Goal: Information Seeking & Learning: Check status

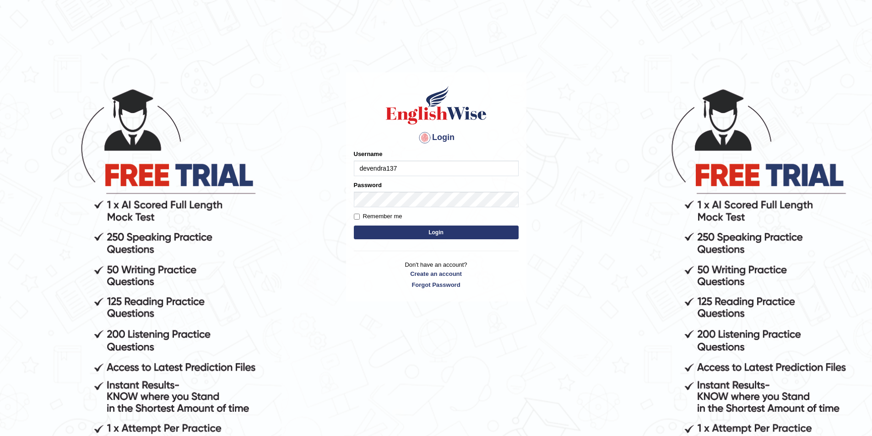
type input "devendra137"
click at [354, 226] on button "Login" at bounding box center [436, 233] width 165 height 14
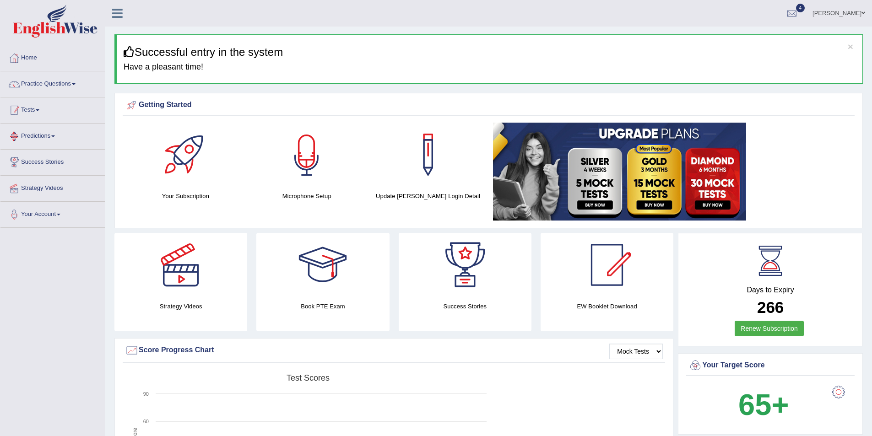
click at [28, 108] on link "Tests" at bounding box center [52, 108] width 104 height 23
click at [35, 129] on link "Take Practice Sectional Test" at bounding box center [60, 131] width 86 height 16
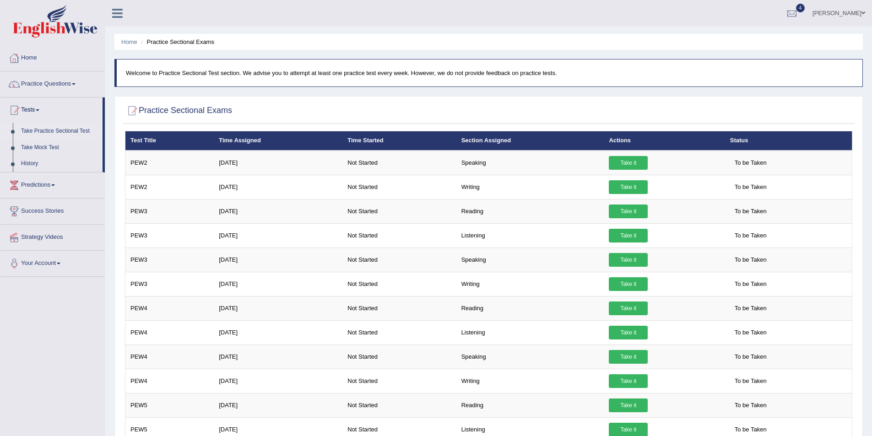
click at [52, 127] on link "Take Practice Sectional Test" at bounding box center [60, 131] width 86 height 16
click at [67, 129] on link "Take Practice Sectional Test" at bounding box center [60, 131] width 86 height 16
click at [36, 162] on link "History" at bounding box center [60, 164] width 86 height 16
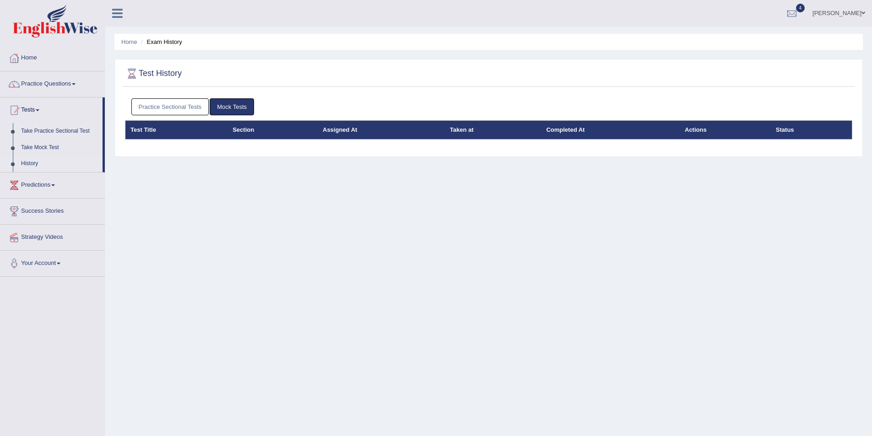
click at [180, 108] on link "Practice Sectional Tests" at bounding box center [170, 106] width 78 height 17
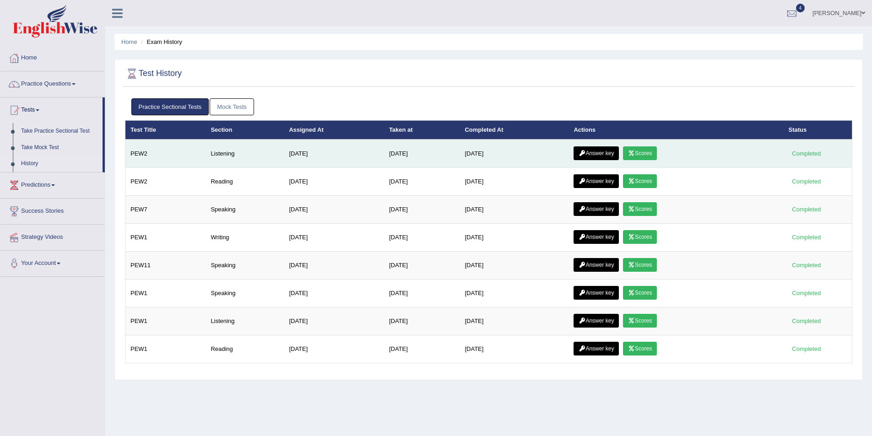
click at [646, 150] on link "Scores" at bounding box center [640, 153] width 34 height 14
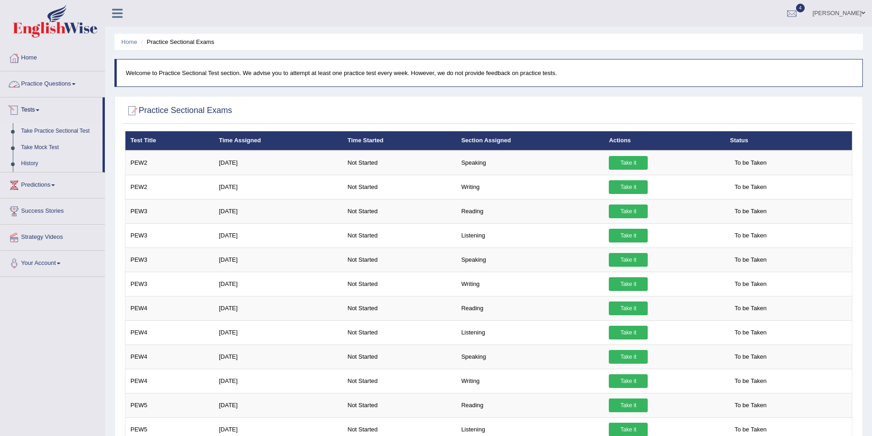
click at [31, 109] on link "Tests" at bounding box center [51, 108] width 102 height 23
click at [65, 52] on link "Home" at bounding box center [52, 56] width 104 height 23
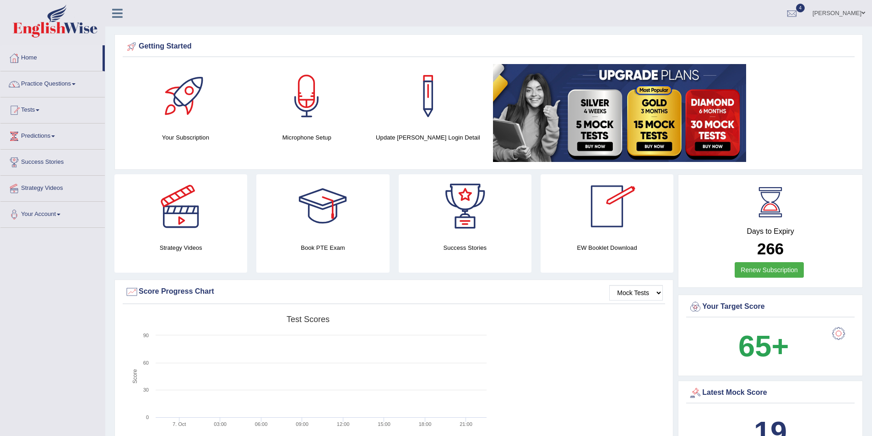
click at [608, 245] on h4 "EW Booklet Download" at bounding box center [606, 248] width 133 height 10
click at [605, 217] on div at bounding box center [607, 206] width 64 height 64
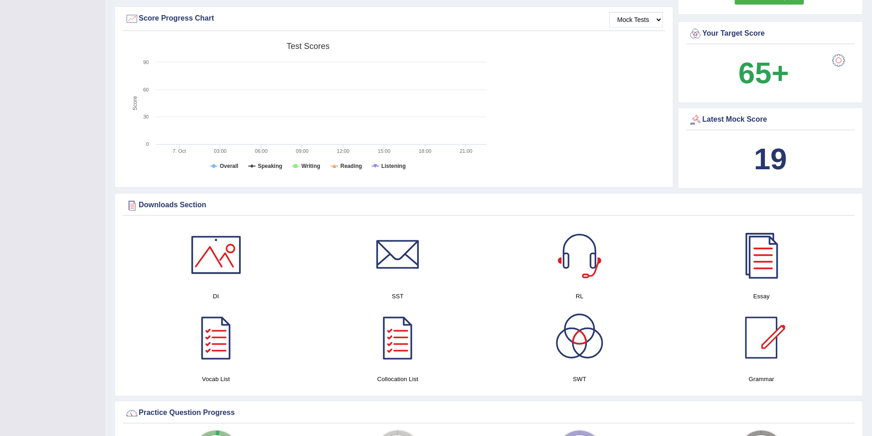
scroll to position [275, 0]
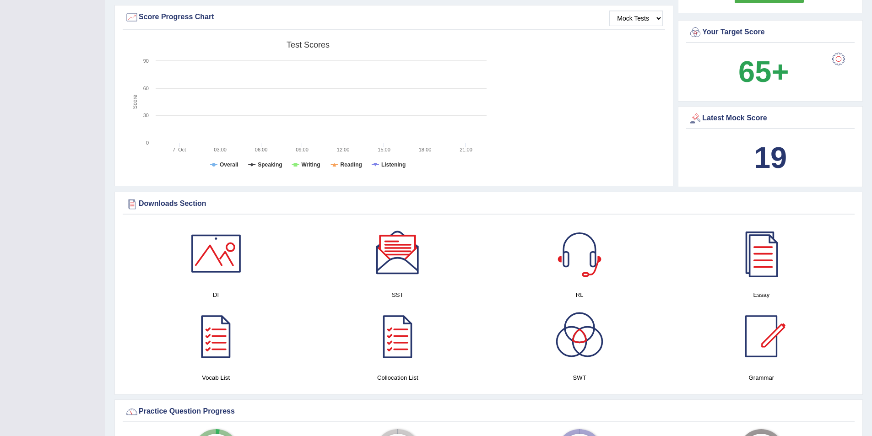
click at [218, 265] on div at bounding box center [216, 254] width 64 height 64
click at [403, 270] on div at bounding box center [398, 254] width 64 height 64
click at [587, 266] on div at bounding box center [579, 254] width 64 height 64
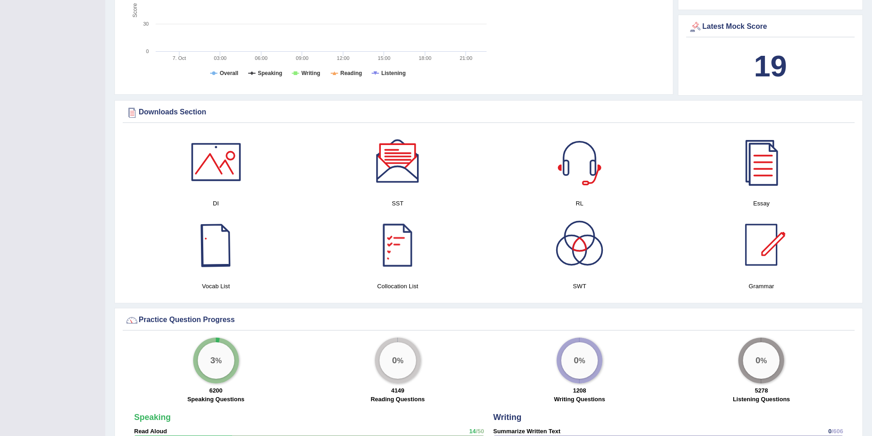
click at [221, 266] on div at bounding box center [216, 245] width 64 height 64
click at [393, 254] on div at bounding box center [398, 245] width 64 height 64
